Goal: Browse casually

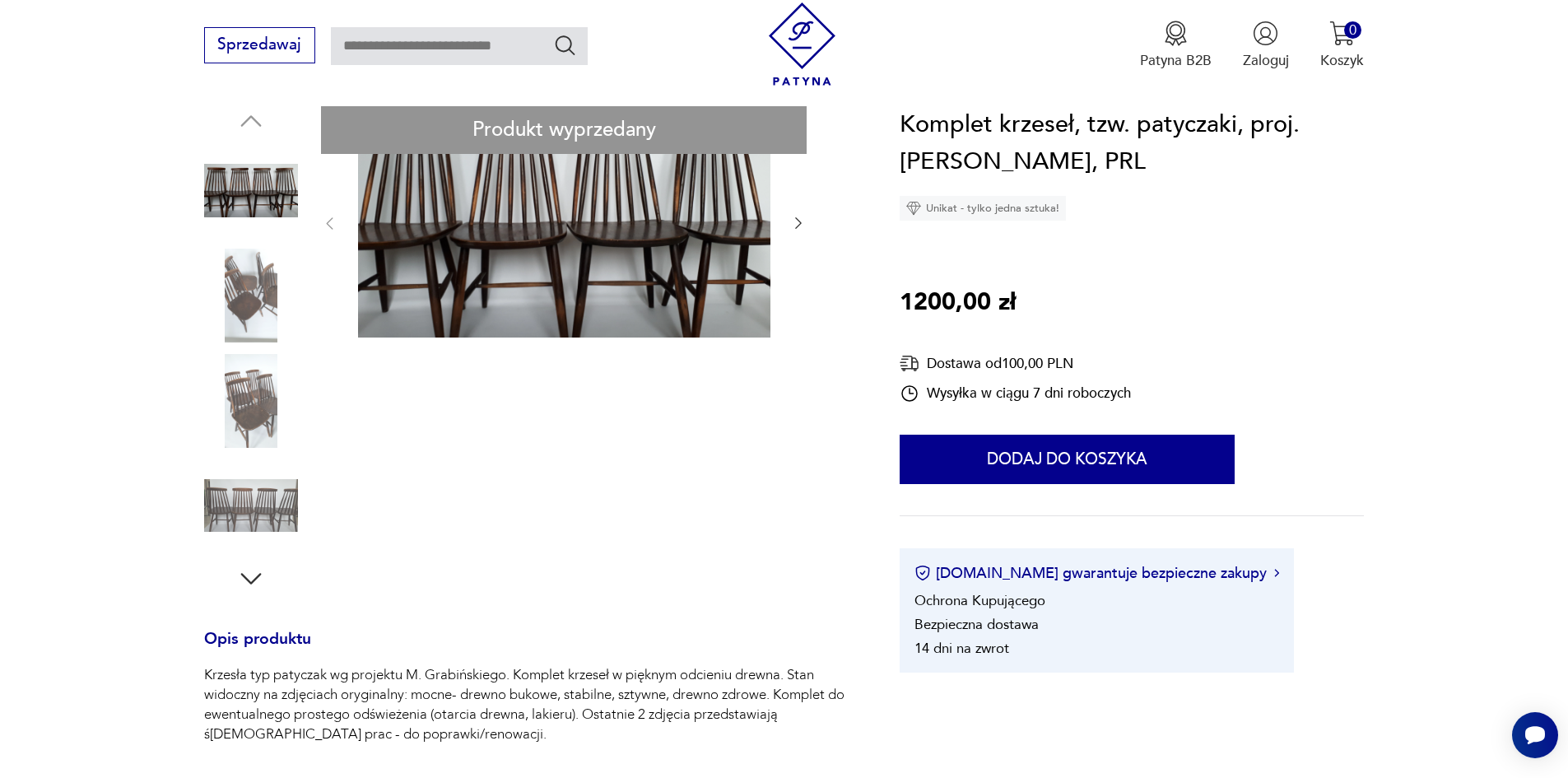
scroll to position [165, 0]
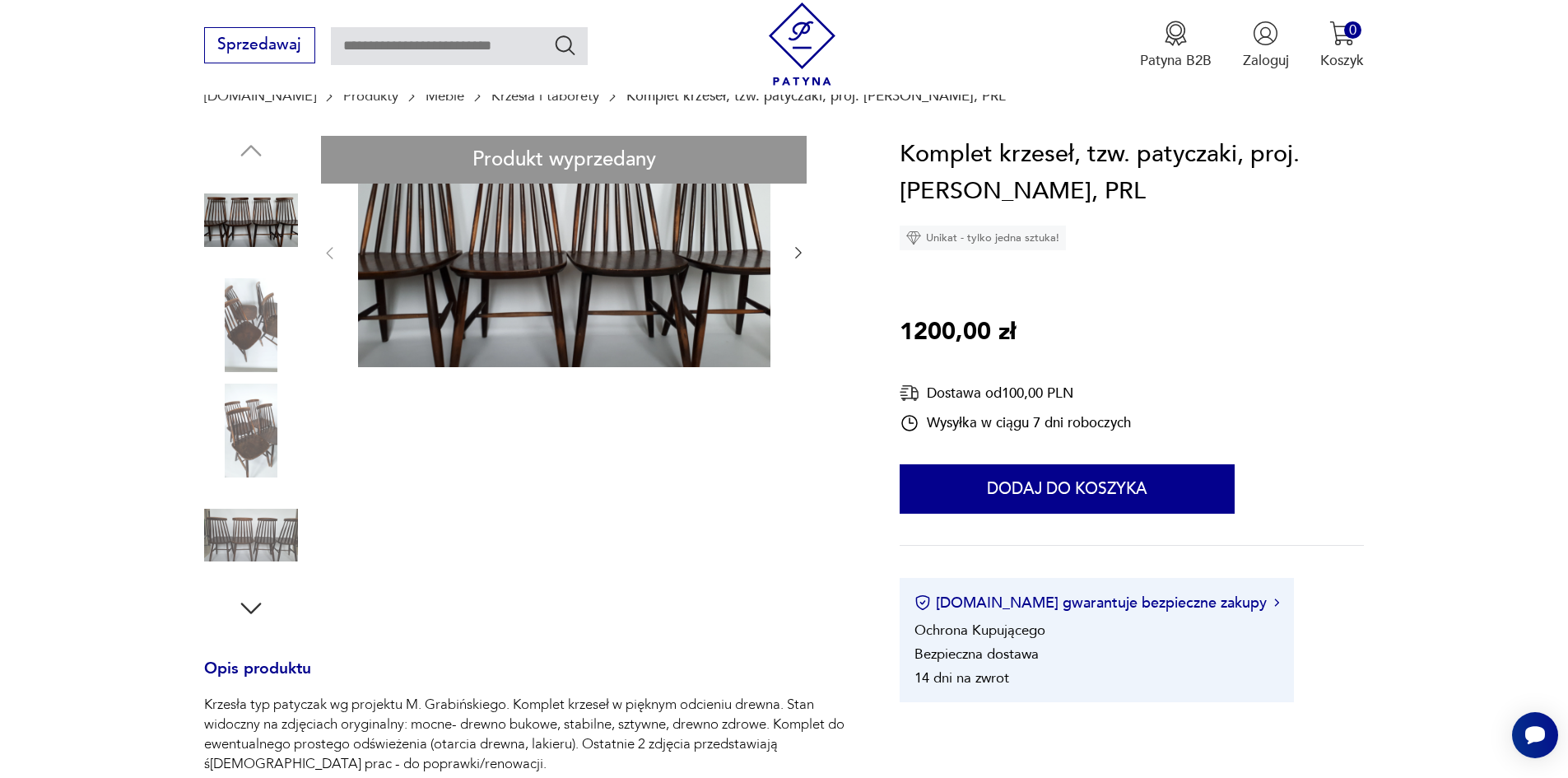
click at [798, 254] on icon "button" at bounding box center [798, 253] width 17 height 17
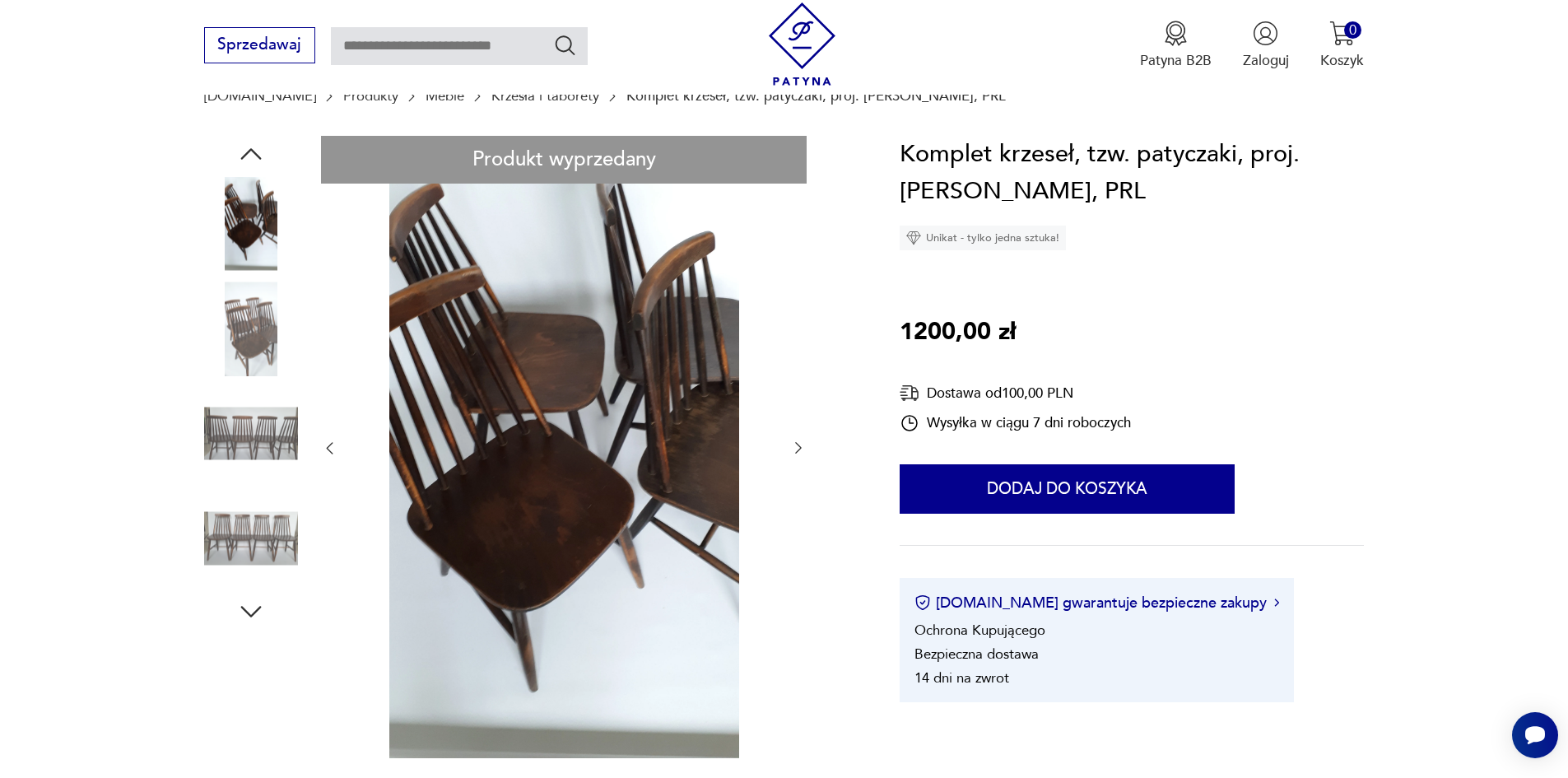
click at [798, 254] on div at bounding box center [563, 448] width 485 height 626
click at [794, 439] on button "button" at bounding box center [798, 448] width 17 height 19
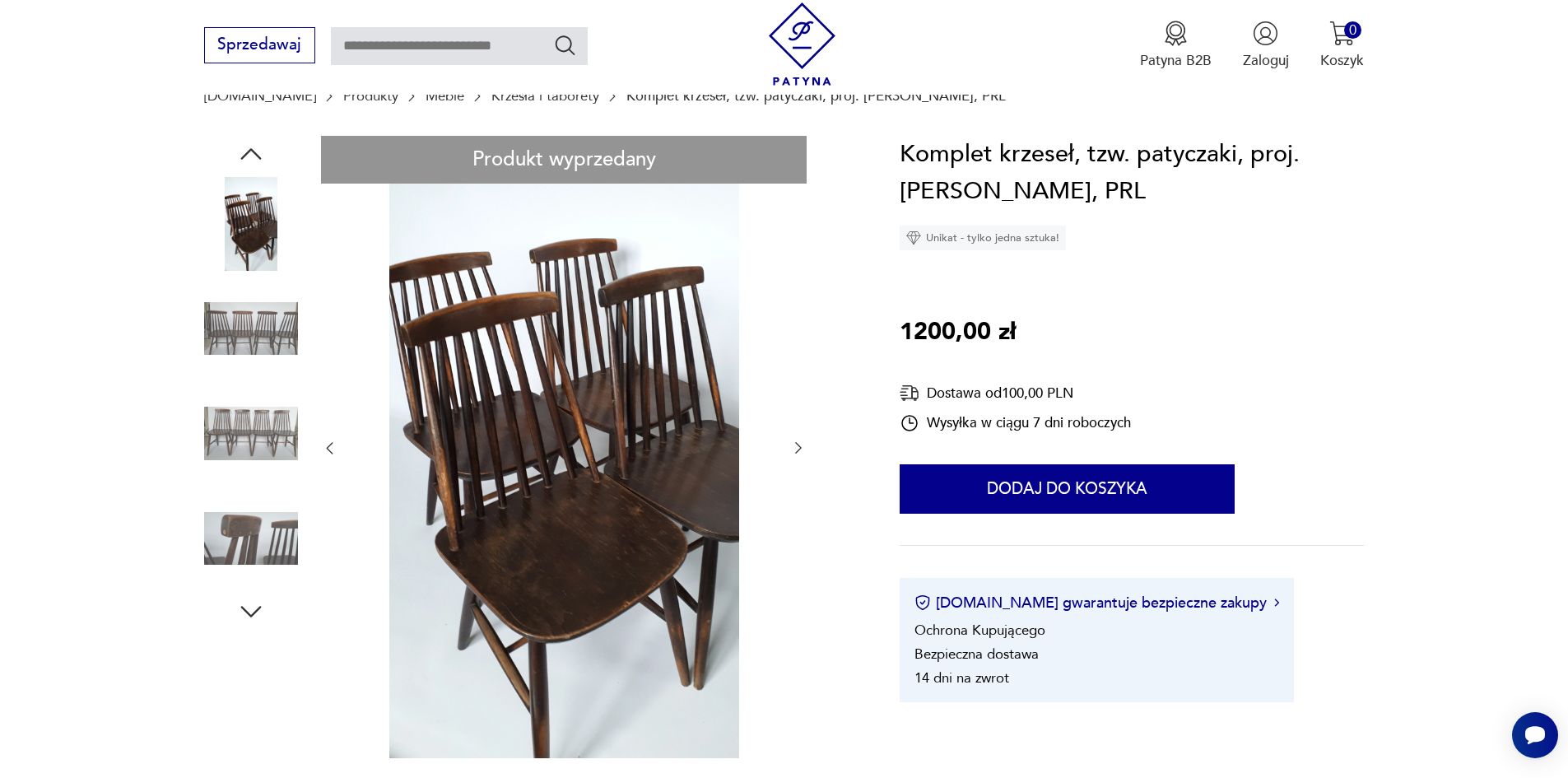
click at [802, 449] on icon "button" at bounding box center [798, 447] width 17 height 17
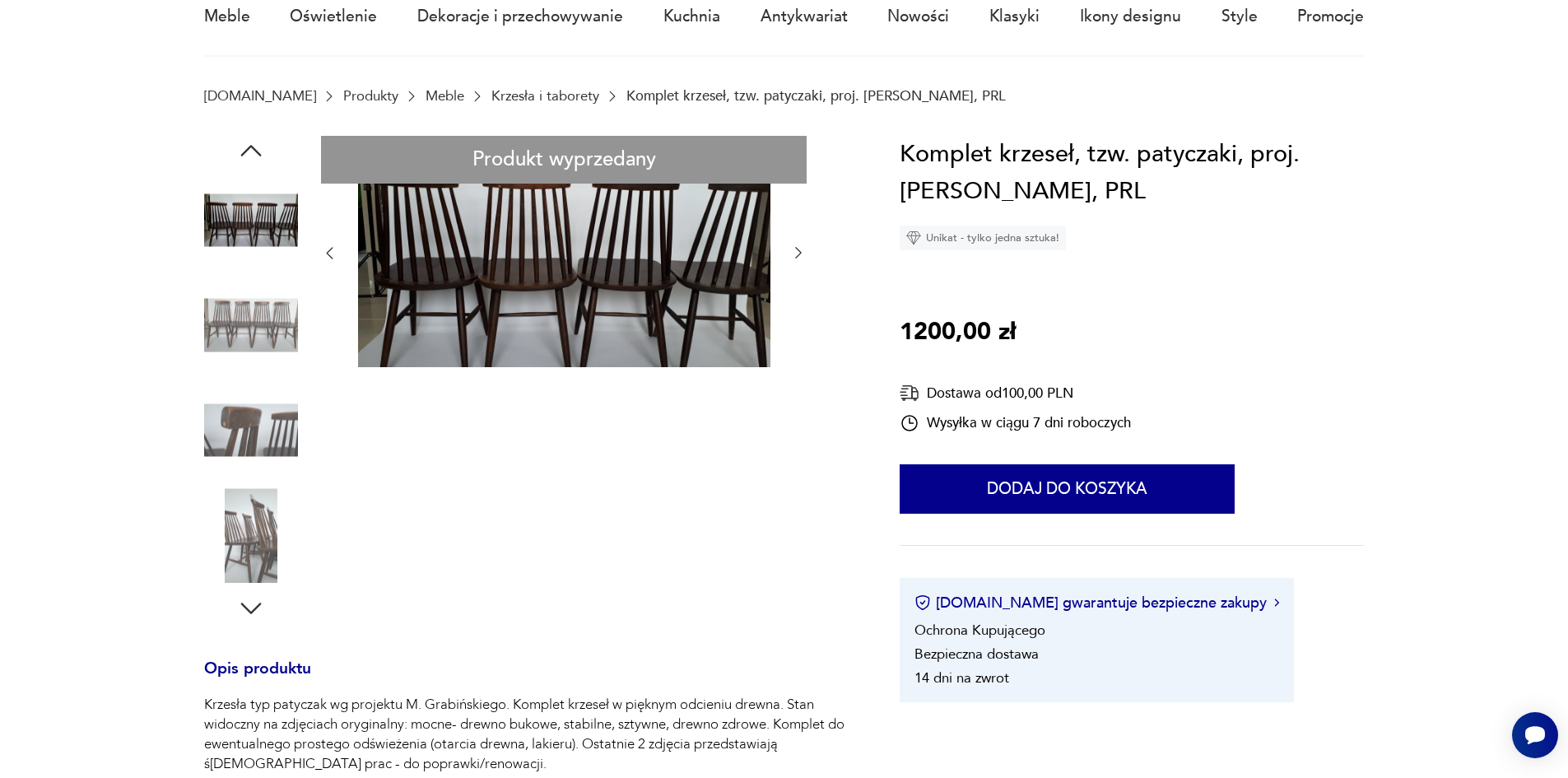
scroll to position [0, 0]
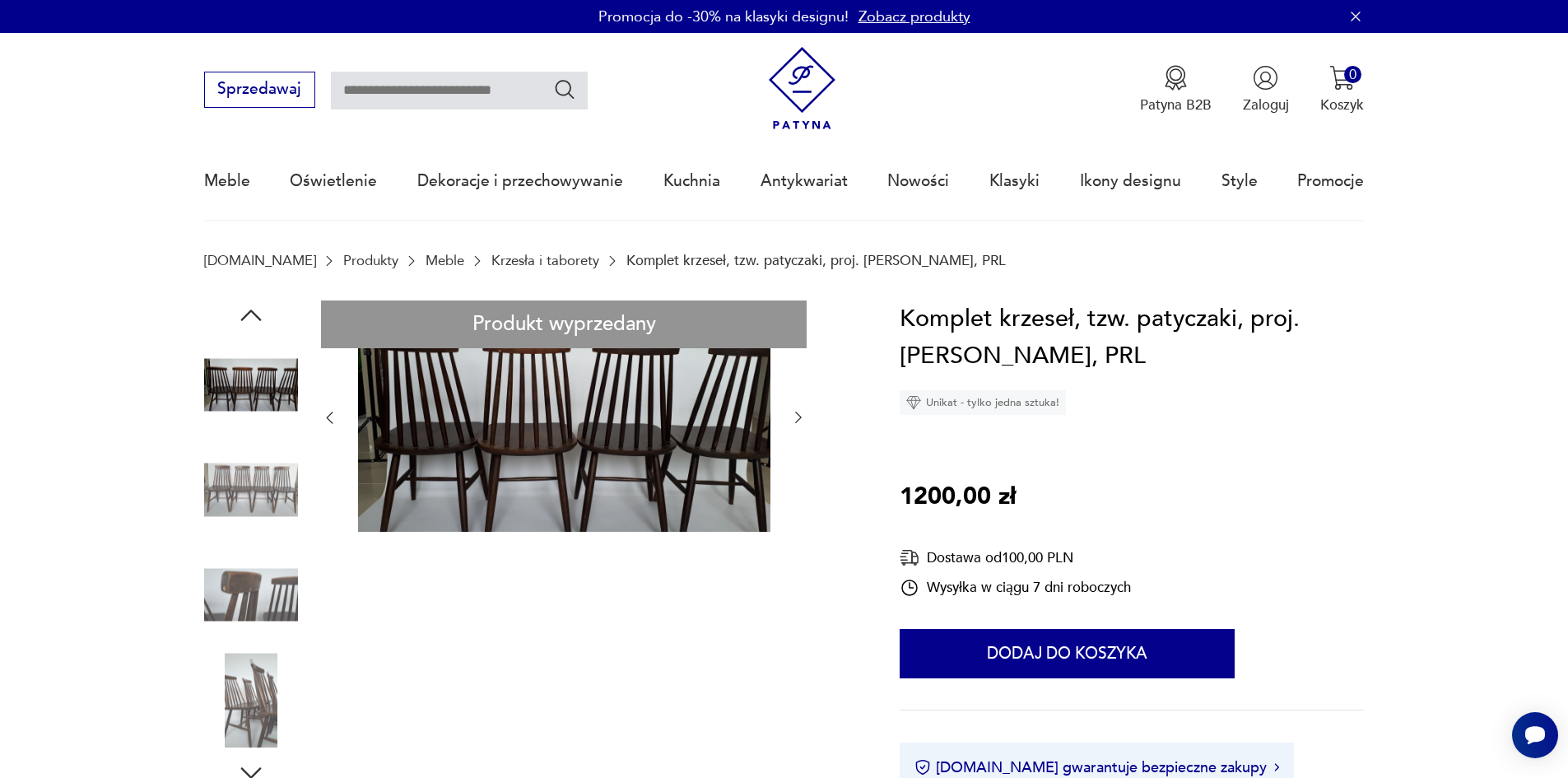
click at [803, 419] on icon "button" at bounding box center [798, 417] width 17 height 17
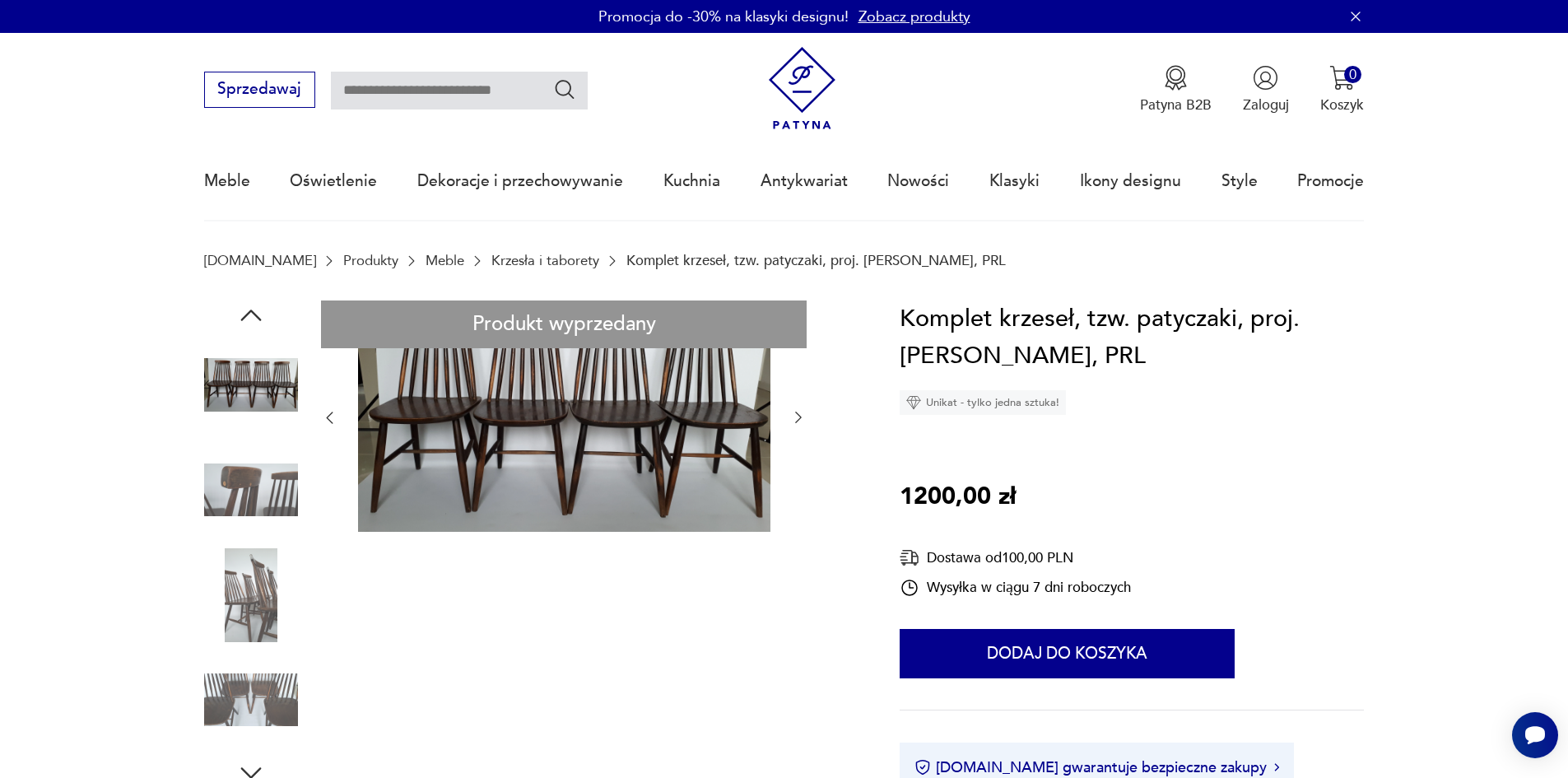
click at [803, 419] on icon "button" at bounding box center [798, 417] width 17 height 17
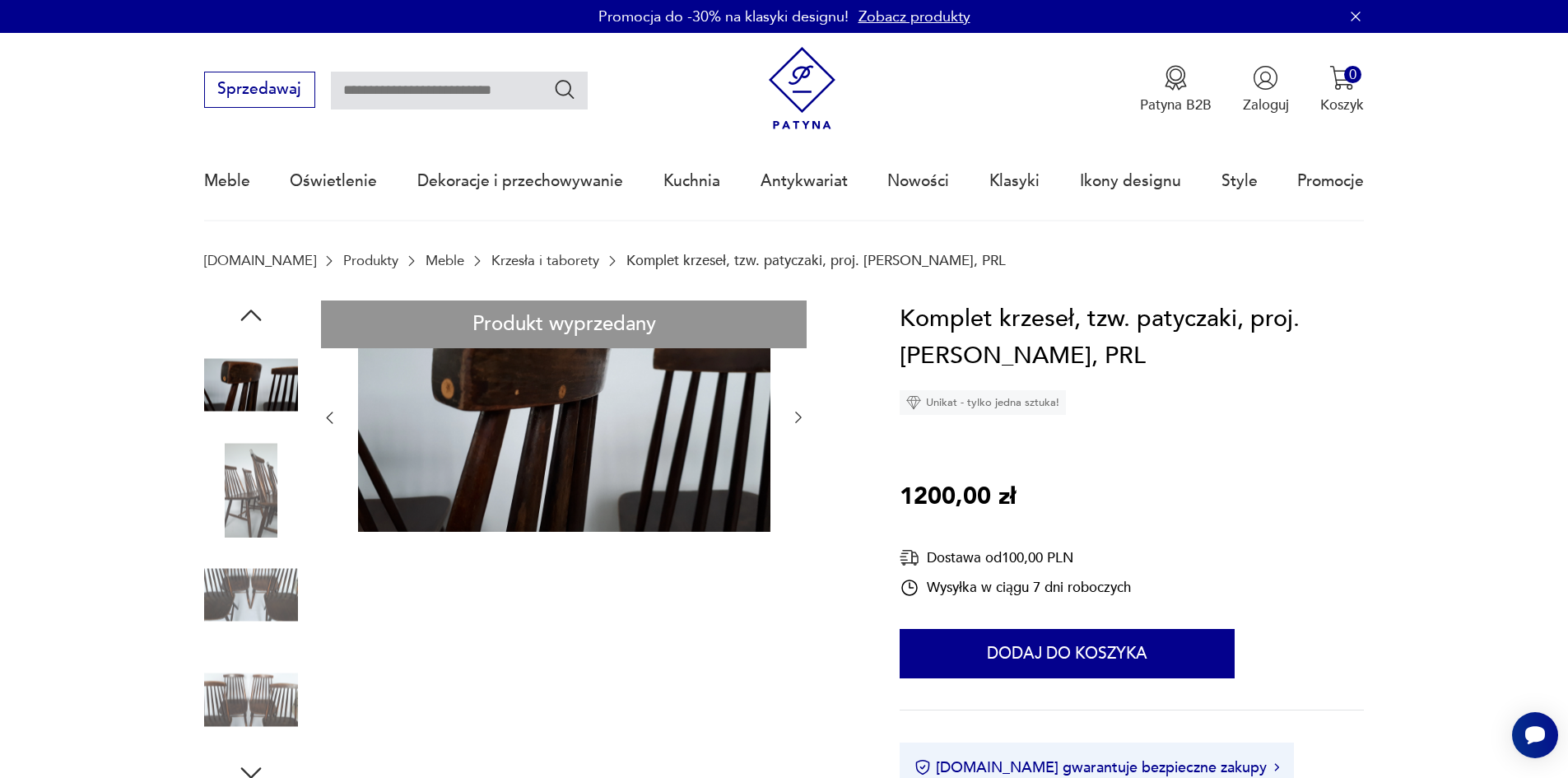
click at [331, 416] on icon "button" at bounding box center [329, 417] width 17 height 17
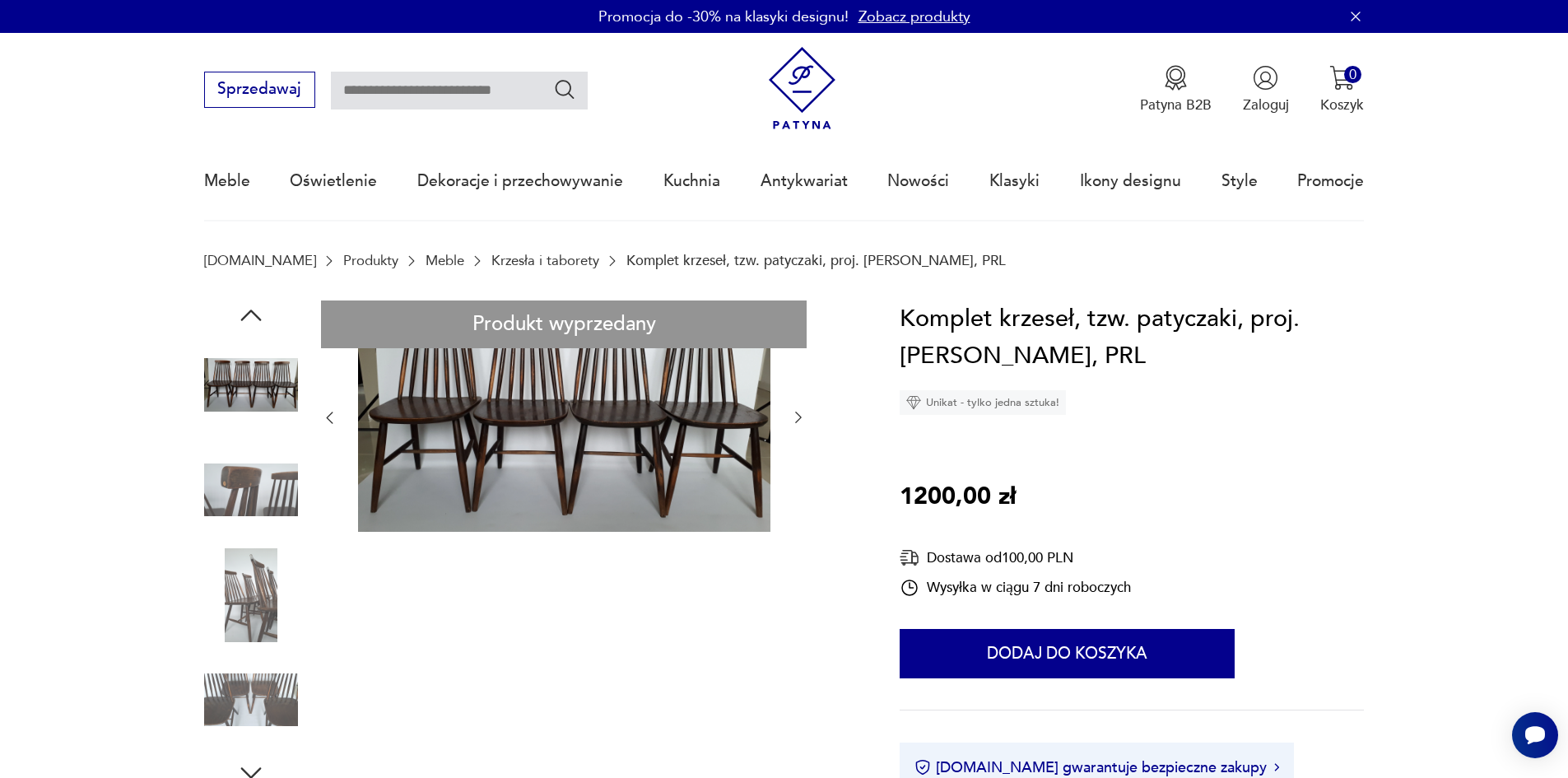
click at [331, 416] on icon "button" at bounding box center [329, 417] width 17 height 17
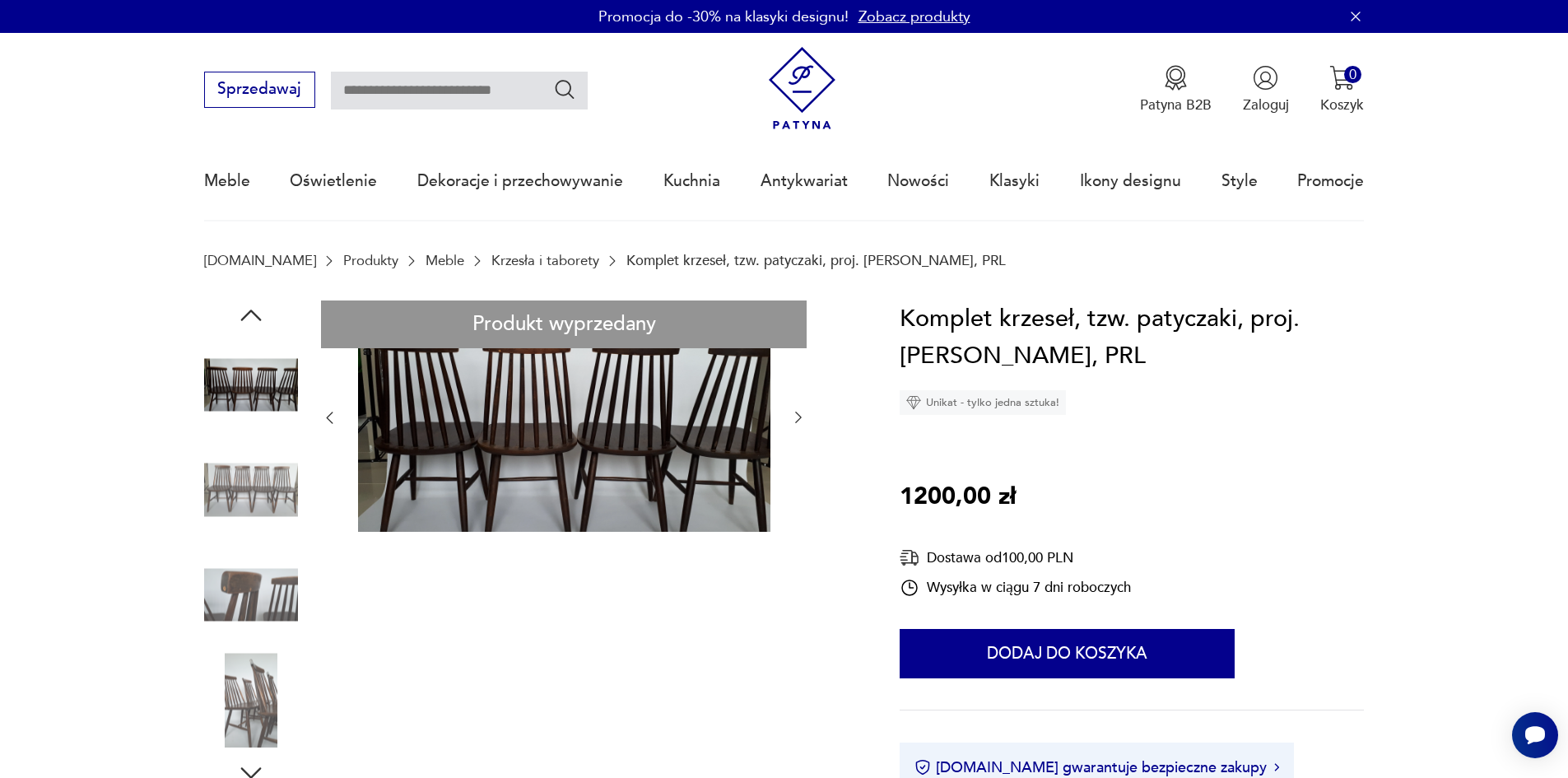
click at [331, 416] on icon "button" at bounding box center [329, 417] width 17 height 17
